Goal: Obtain resource: Download file/media

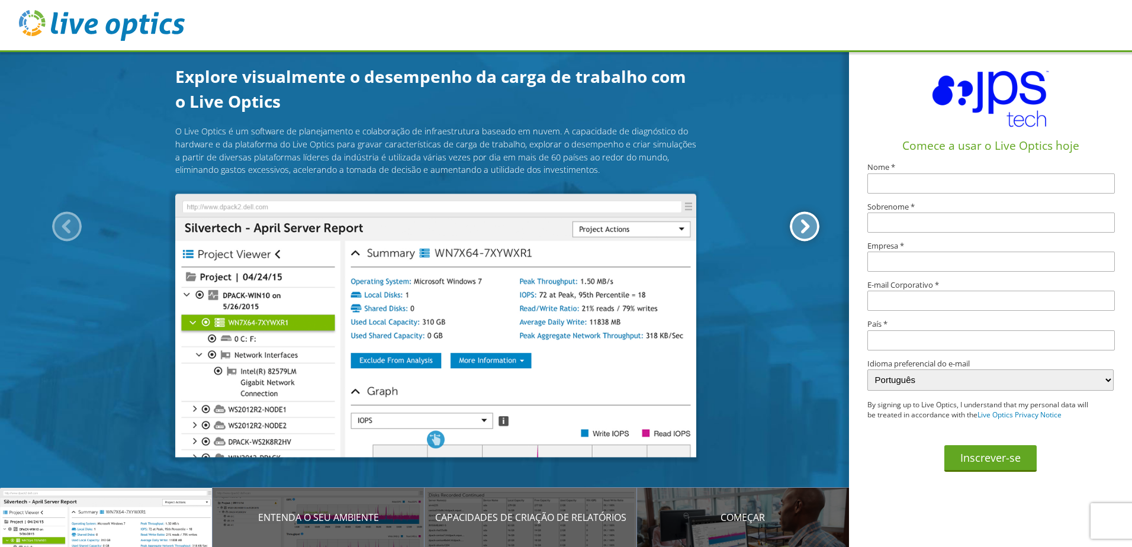
click at [809, 228] on div at bounding box center [805, 227] width 30 height 30
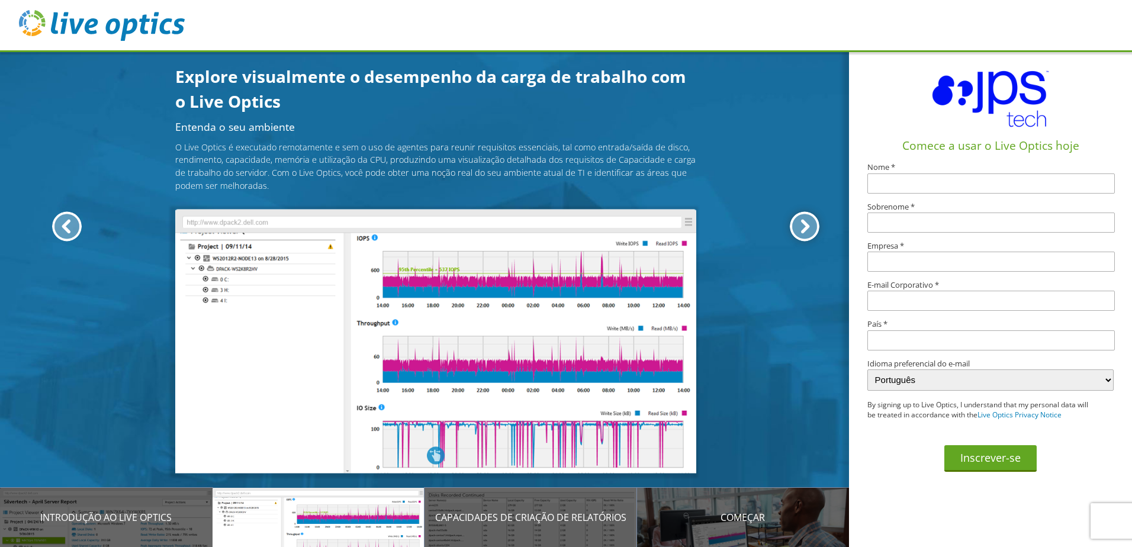
click at [804, 223] on div at bounding box center [805, 227] width 30 height 30
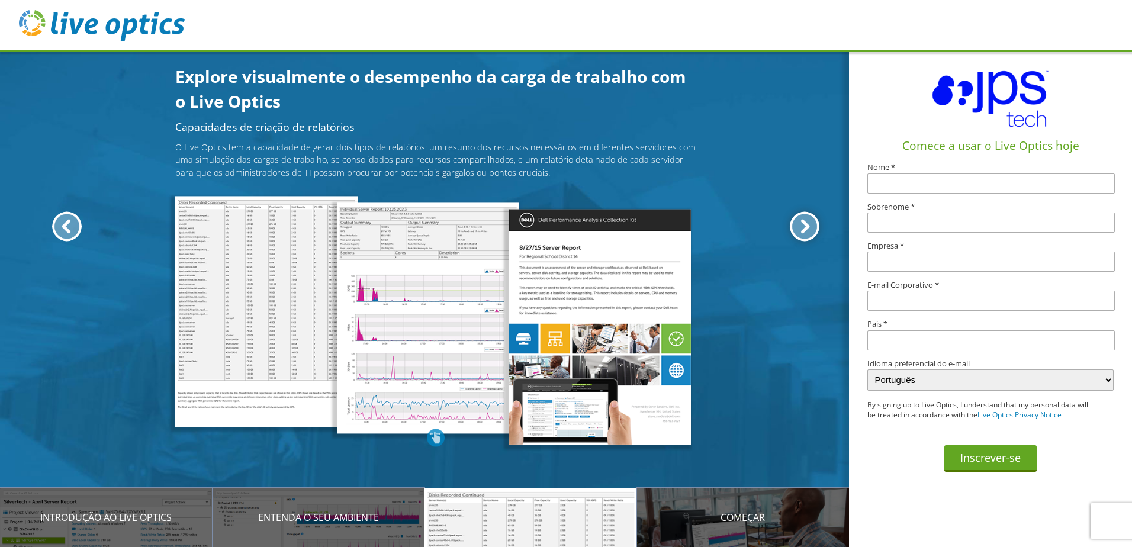
click at [804, 223] on div at bounding box center [805, 227] width 30 height 30
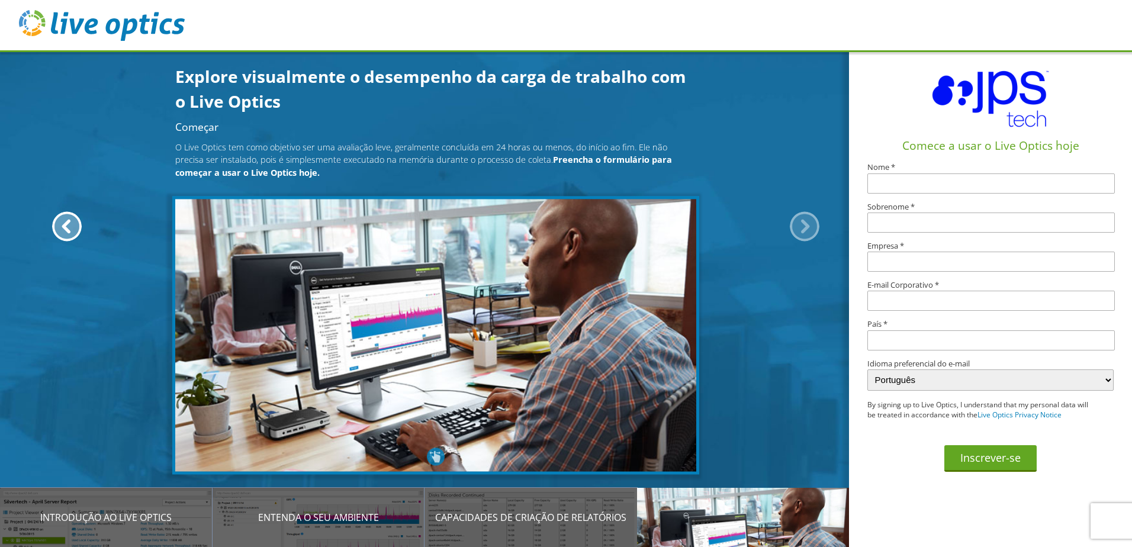
click at [802, 226] on div at bounding box center [805, 227] width 30 height 30
click at [814, 168] on div "Começar O Live Optics tem como objetivo ser uma avaliação leve, geralmente conc…" at bounding box center [436, 294] width 872 height 344
click at [912, 187] on input "text" at bounding box center [991, 183] width 248 height 20
type input "Willian Roberto da"
type input "Silva"
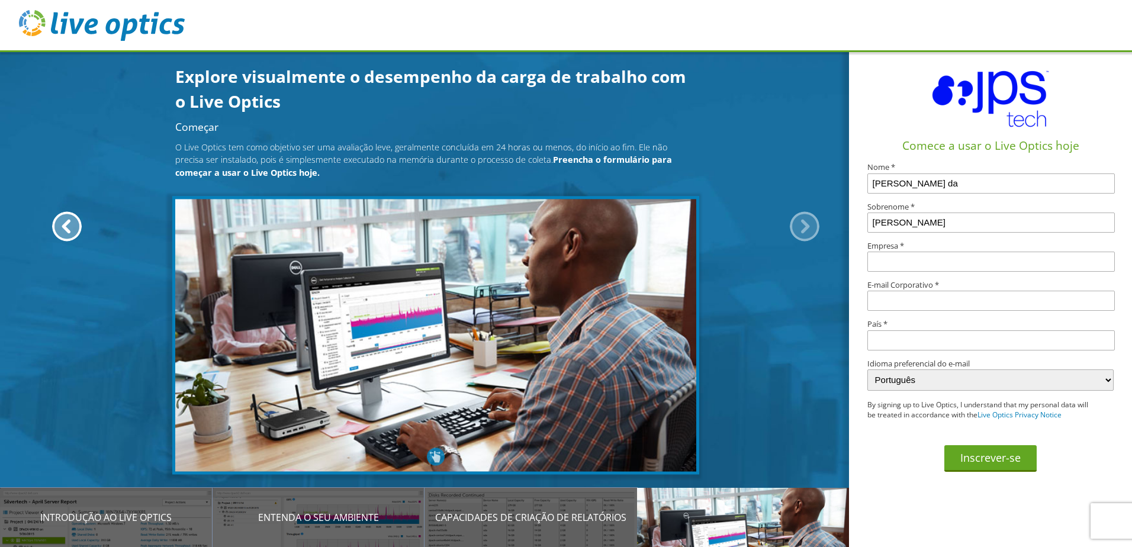
type input "Companhia Muller de Bebidas"
type input "williansilva@ciamuller.com.br"
type input "[GEOGRAPHIC_DATA]"
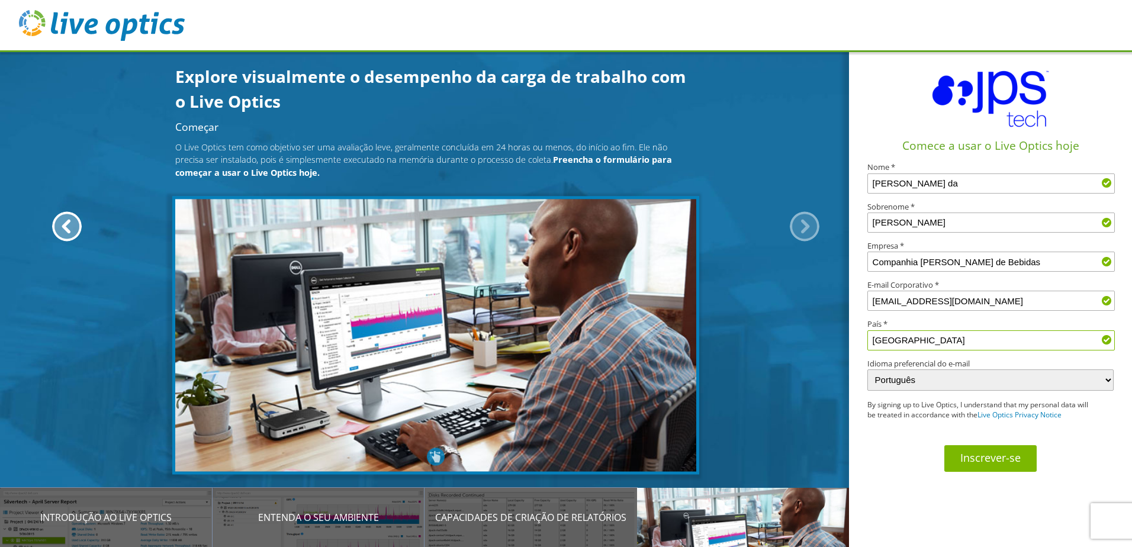
click at [978, 455] on button "Inscrever-se" at bounding box center [990, 458] width 92 height 27
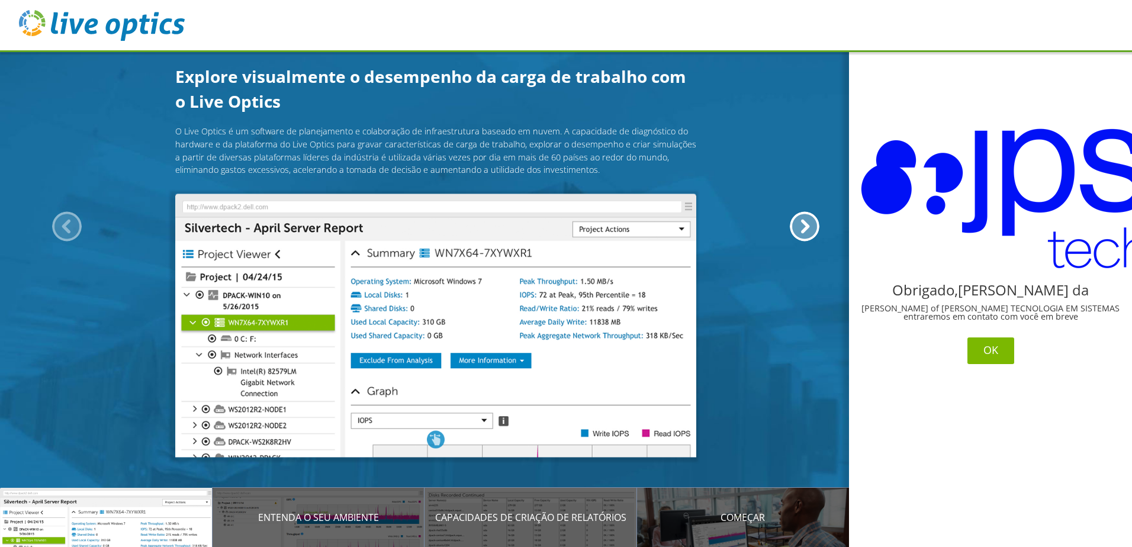
click at [1003, 355] on button "OK" at bounding box center [991, 351] width 47 height 27
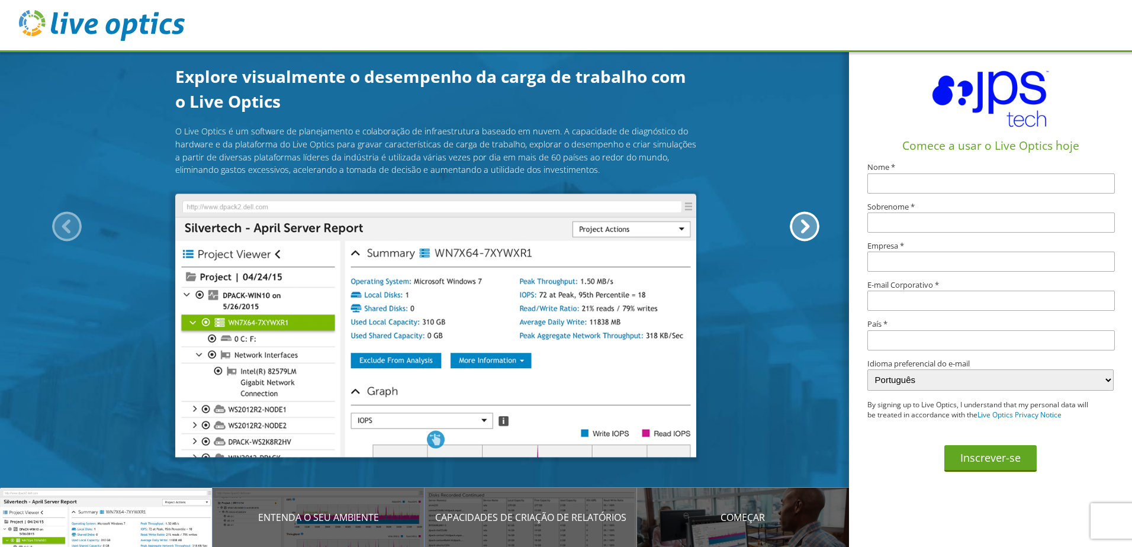
click at [70, 226] on div at bounding box center [67, 227] width 30 height 30
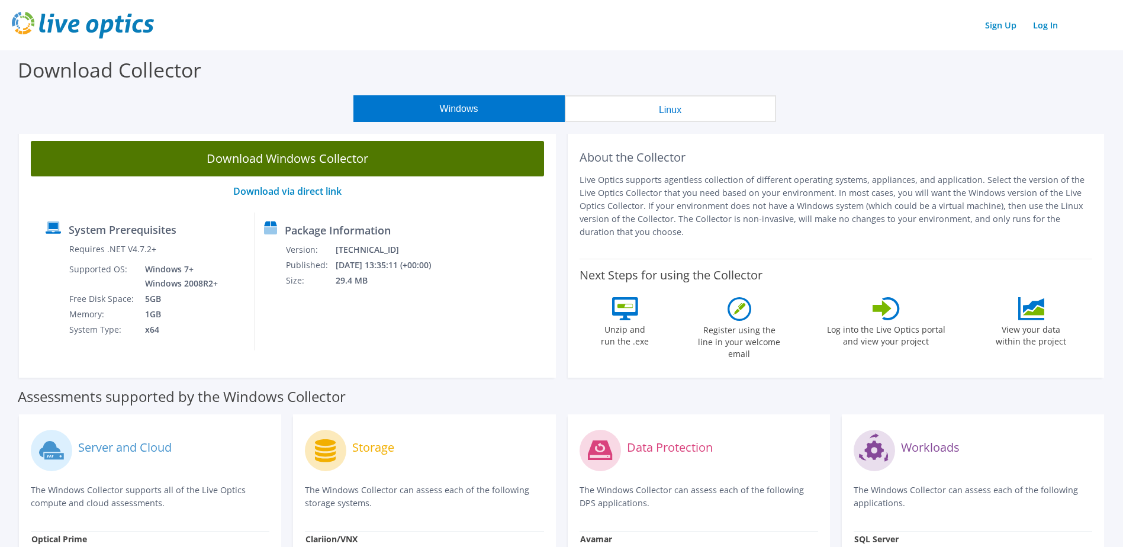
click at [337, 163] on link "Download Windows Collector" at bounding box center [287, 159] width 513 height 36
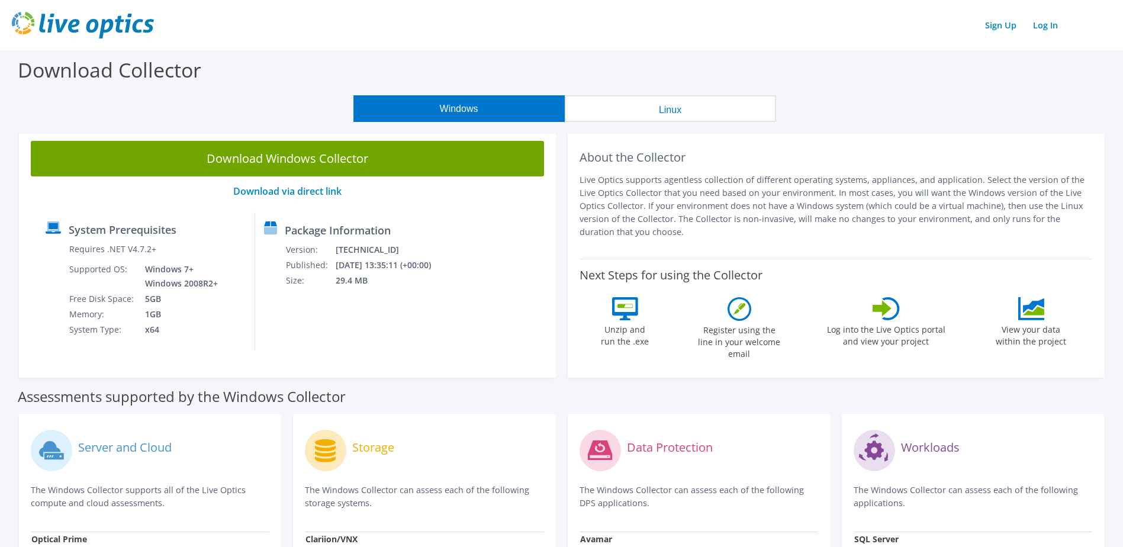
scroll to position [118, 0]
